Goal: Task Accomplishment & Management: Manage account settings

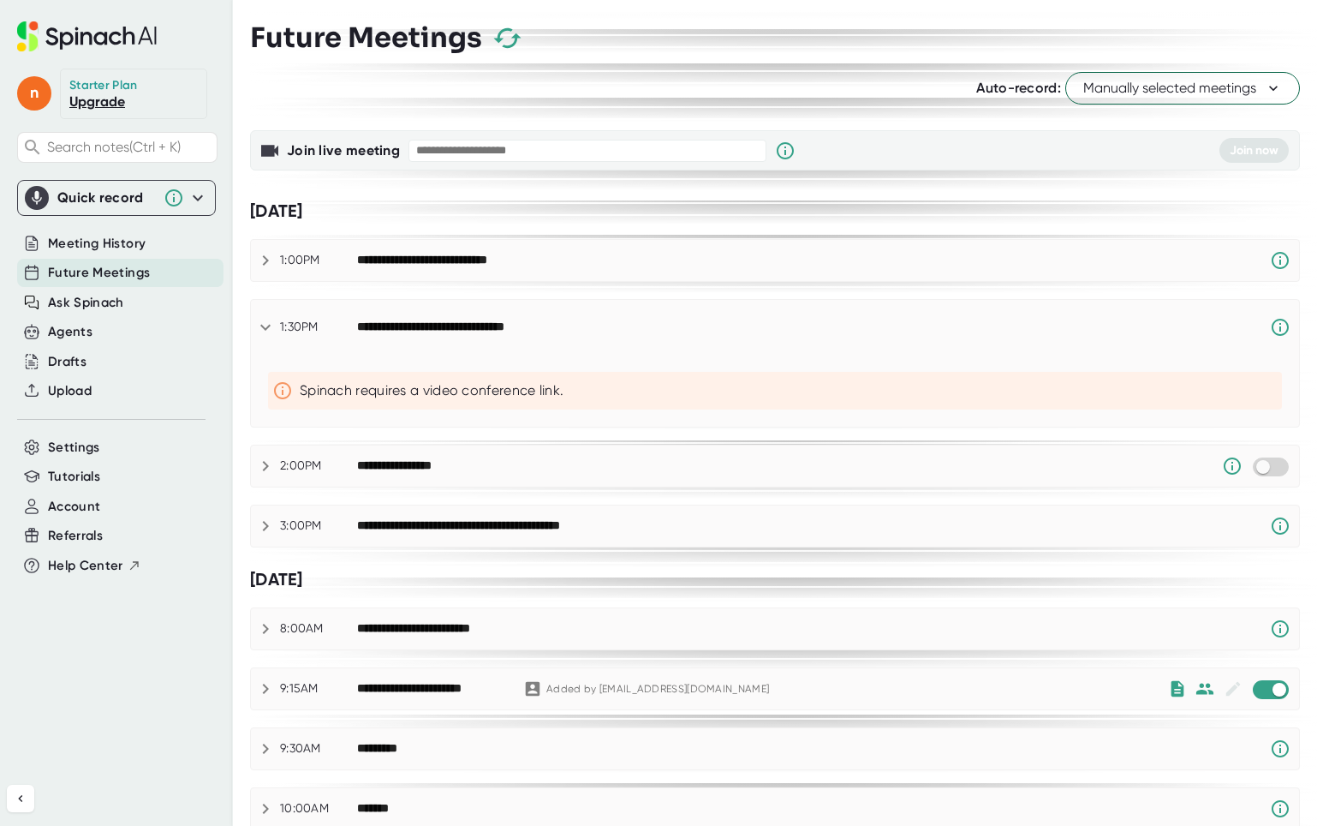
click at [1241, 96] on span "Manually selected meetings" at bounding box center [1182, 88] width 199 height 21
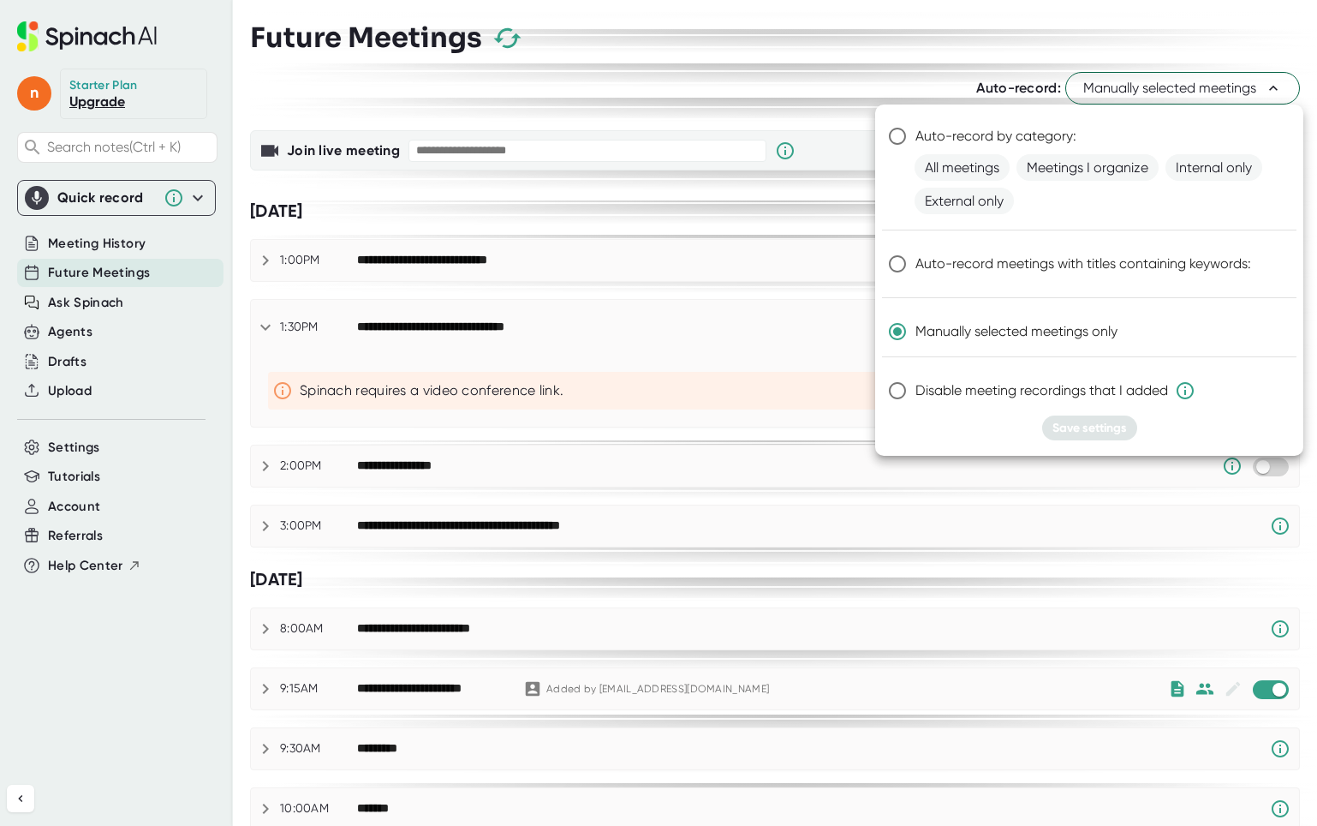
click at [669, 38] on div at bounding box center [658, 413] width 1317 height 826
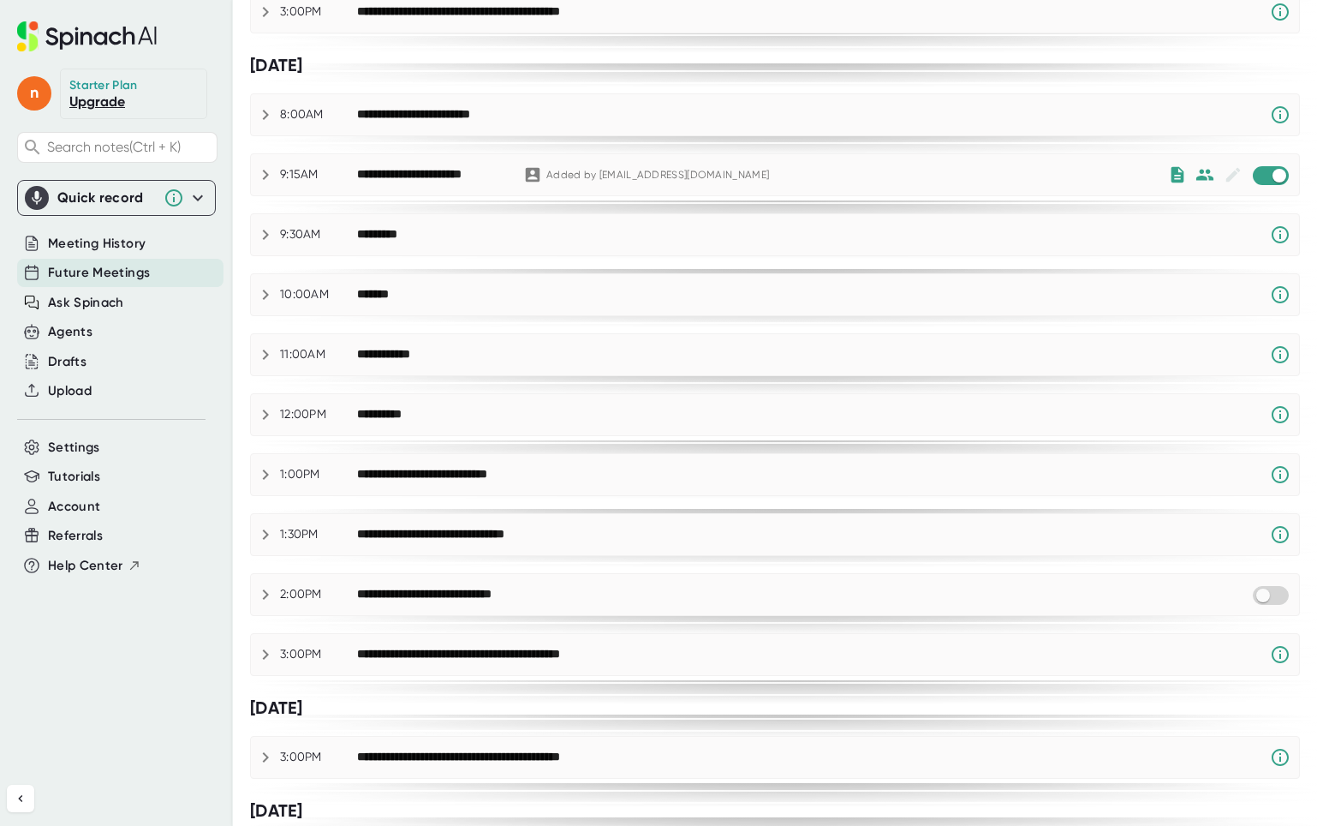
scroll to position [916, 0]
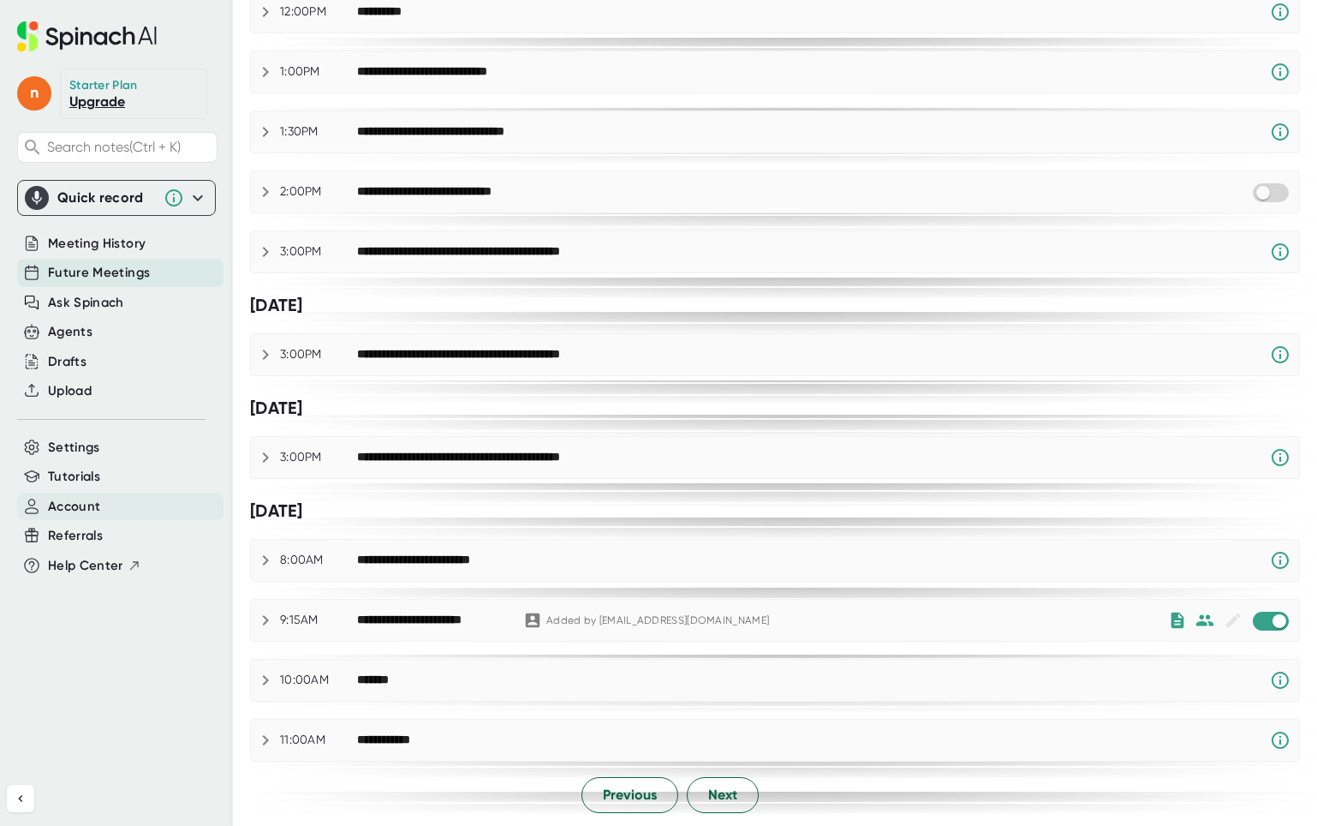
click at [85, 510] on span "Account" at bounding box center [74, 507] width 52 height 20
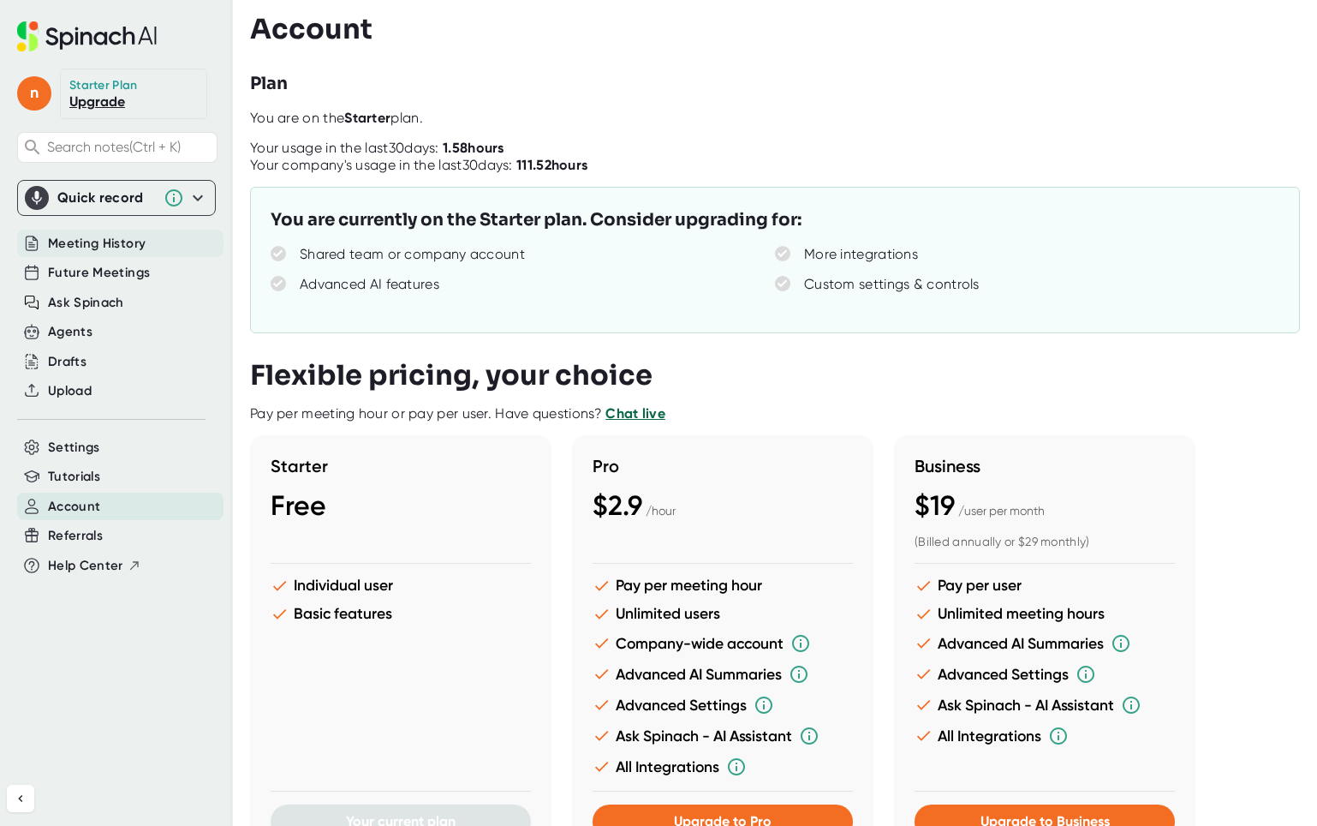
click at [89, 243] on span "Meeting History" at bounding box center [97, 244] width 98 height 20
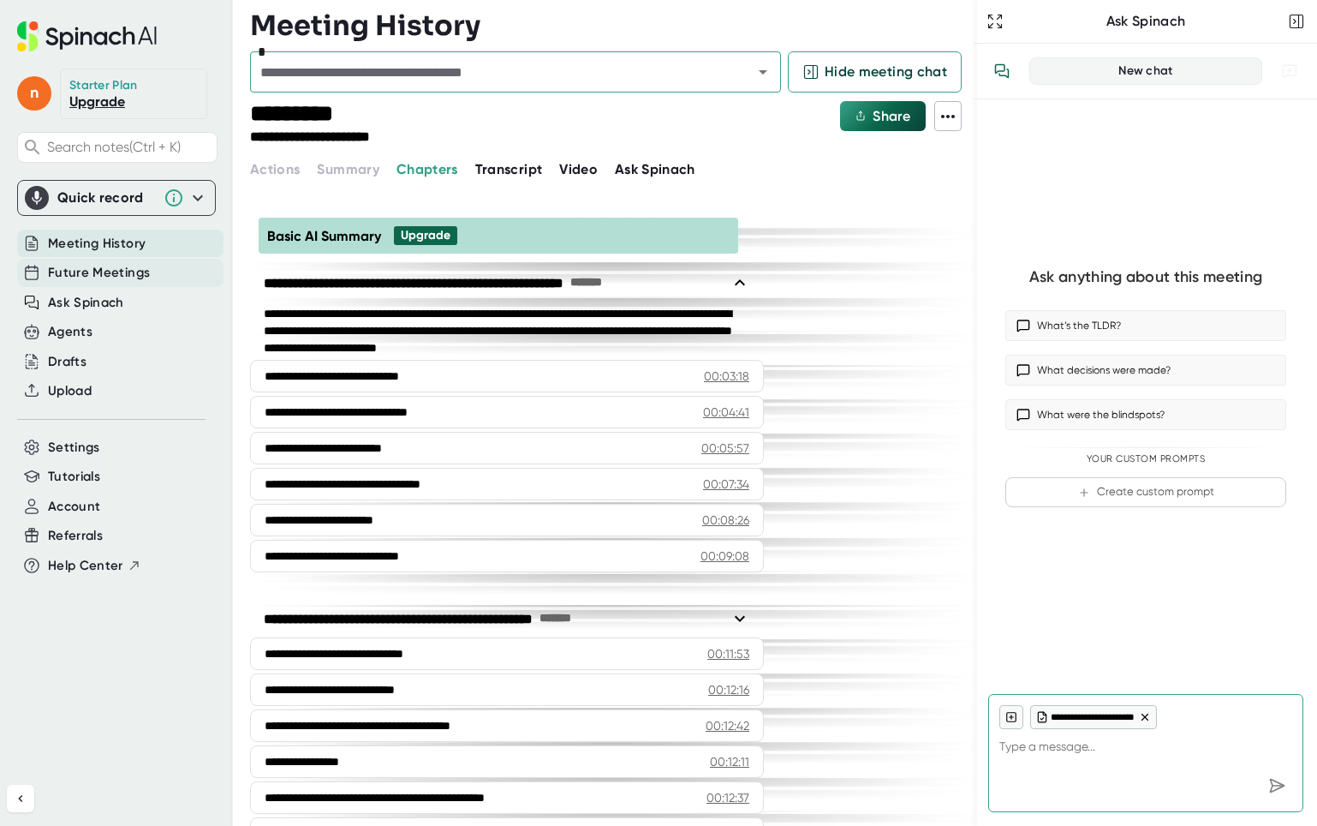
type textarea "x"
drag, startPoint x: 116, startPoint y: 275, endPoint x: 109, endPoint y: 285, distance: 12.8
click at [116, 275] on span "Future Meetings" at bounding box center [99, 273] width 102 height 20
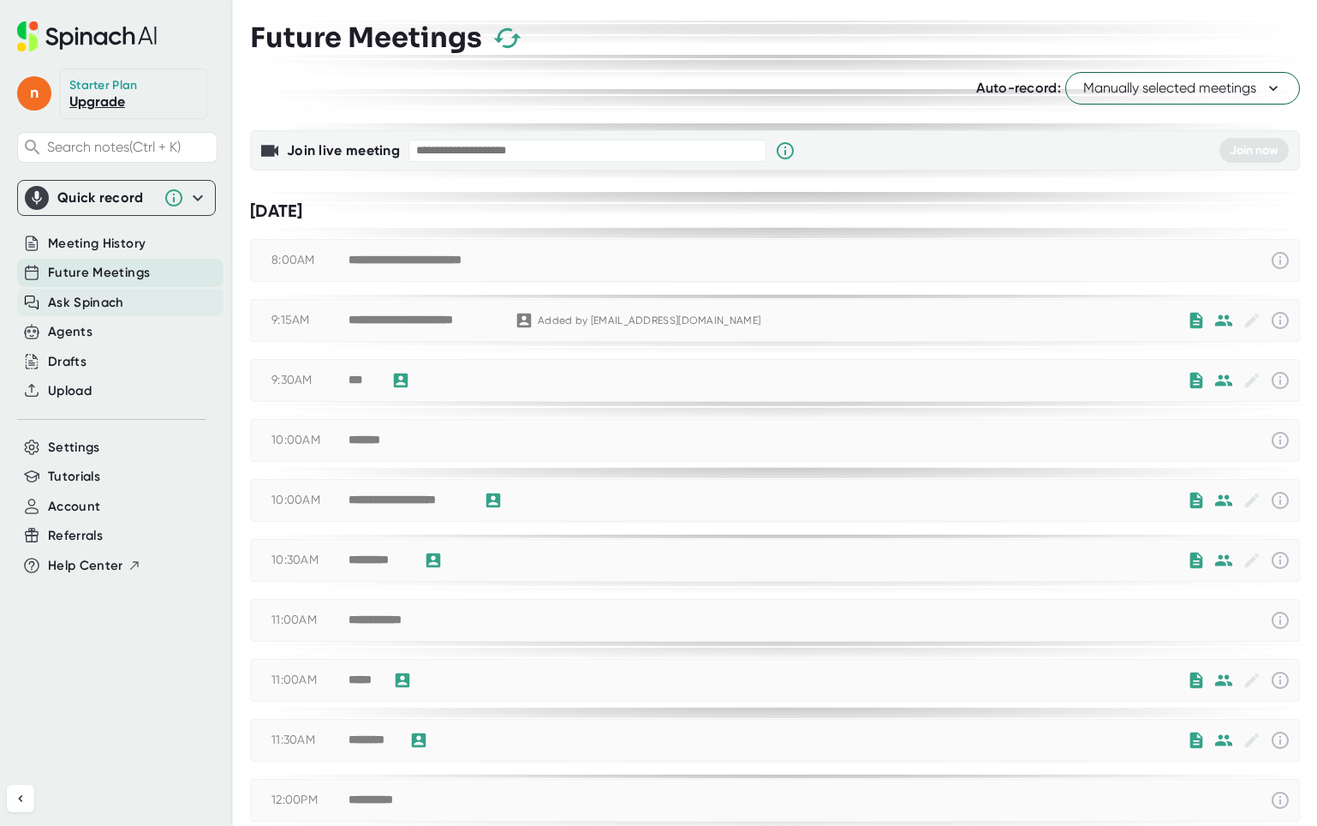
click at [85, 307] on span "Ask Spinach" at bounding box center [86, 303] width 76 height 20
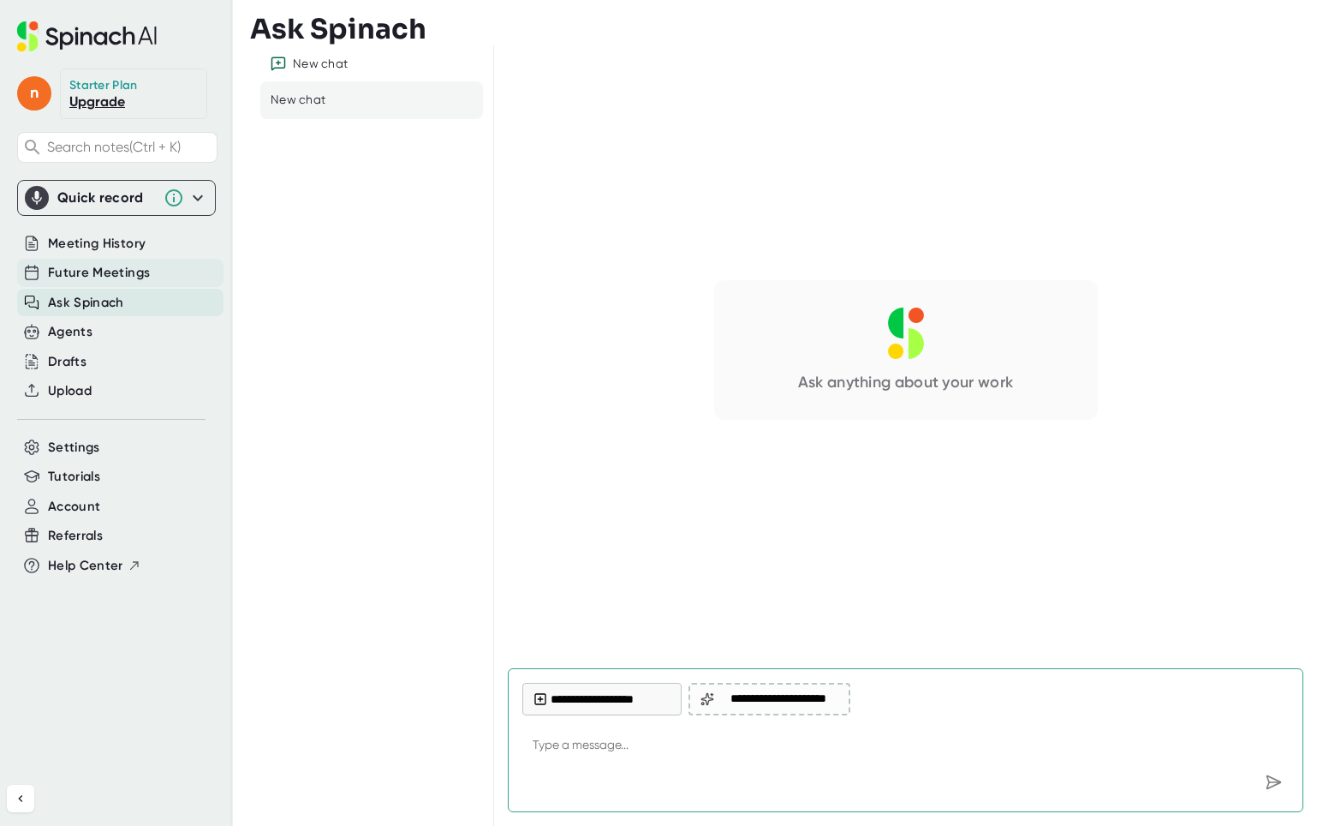
type textarea "x"
click at [87, 276] on span "Future Meetings" at bounding box center [99, 273] width 102 height 20
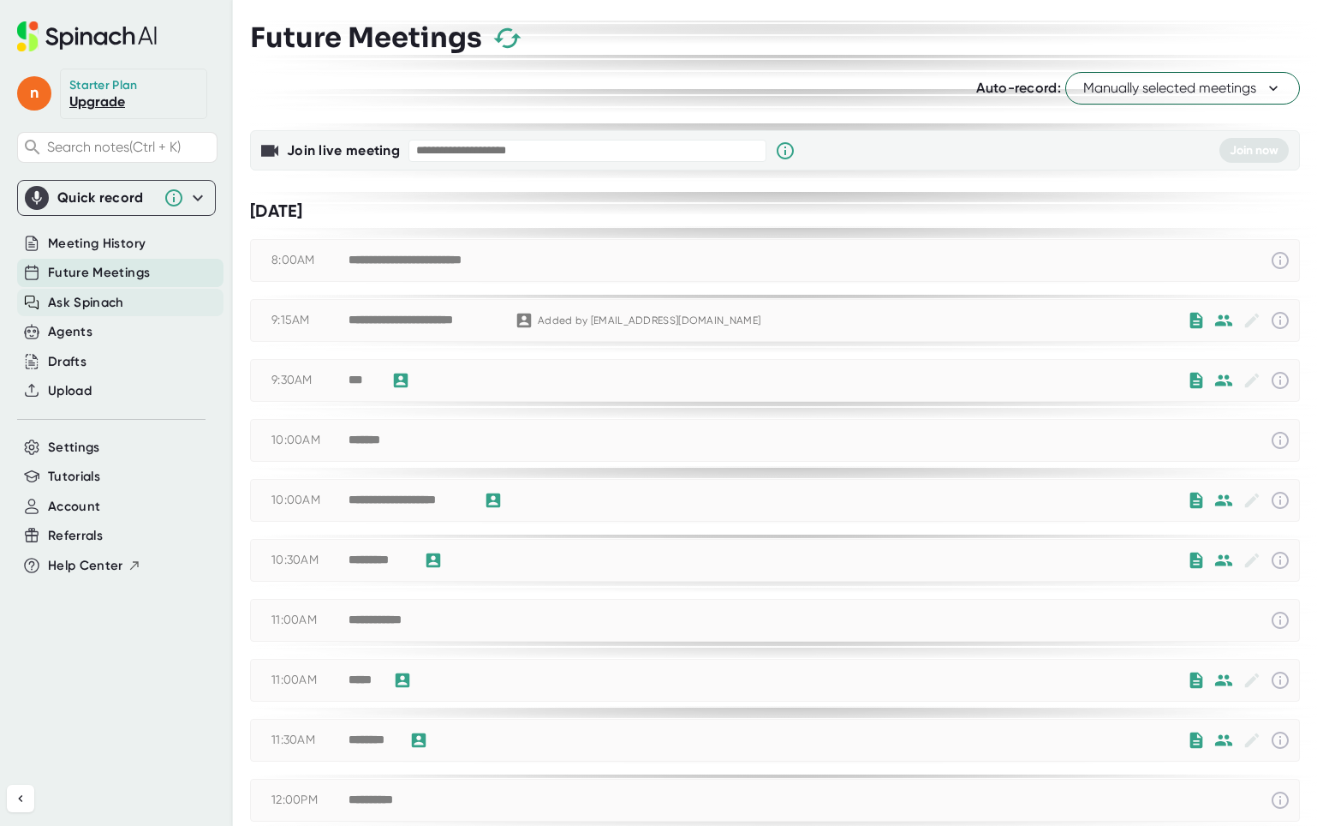
click at [93, 308] on span "Ask Spinach" at bounding box center [86, 303] width 76 height 20
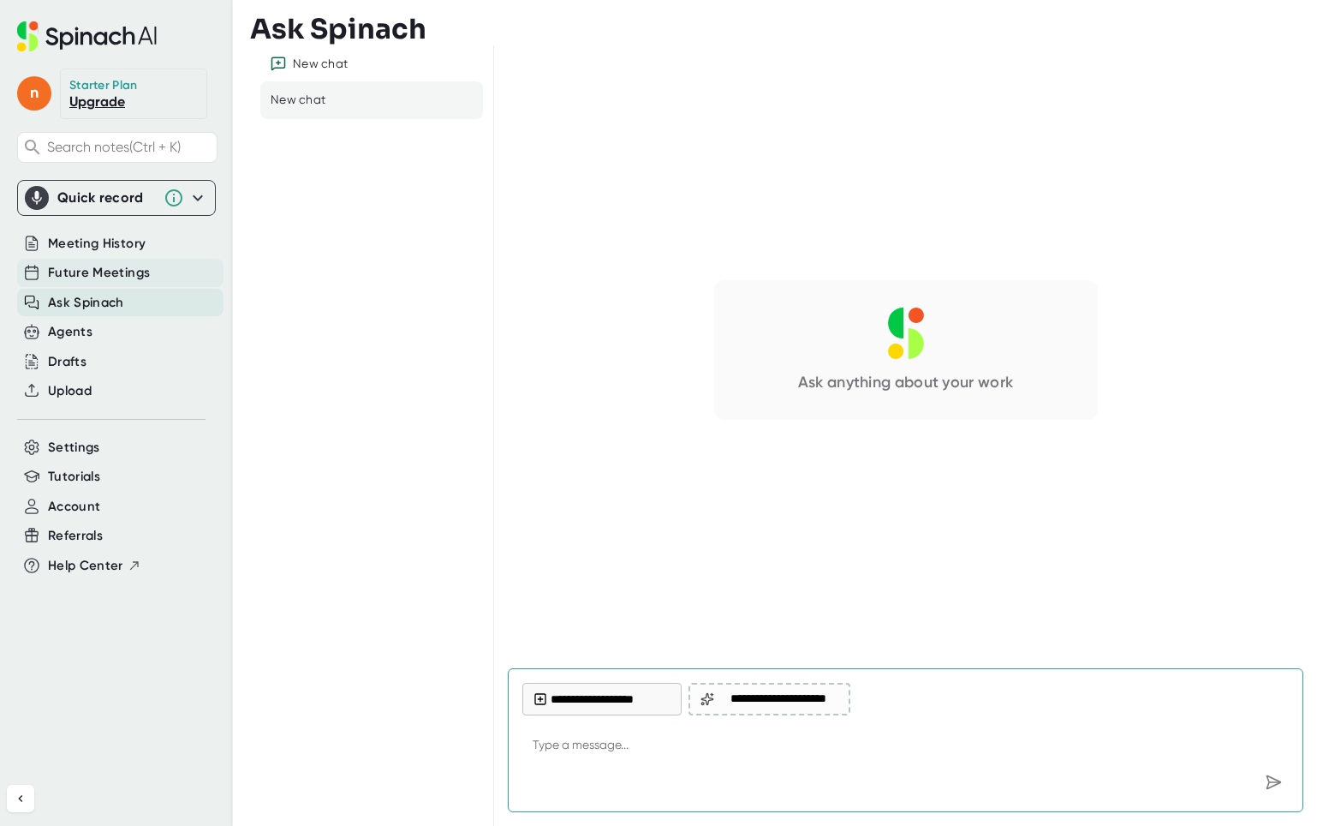
type textarea "x"
click at [107, 277] on span "Future Meetings" at bounding box center [99, 273] width 102 height 20
